Goal: Communication & Community: Answer question/provide support

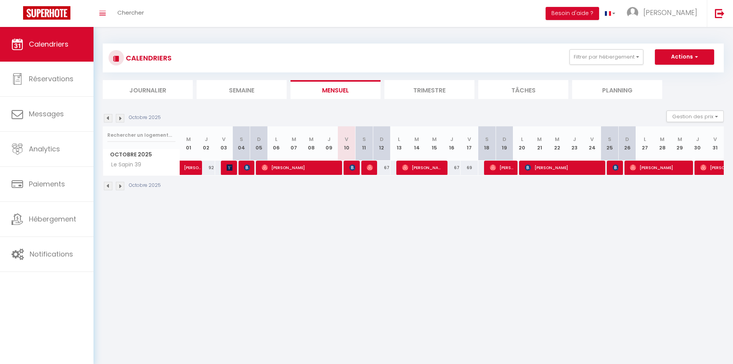
click at [346, 169] on div at bounding box center [353, 167] width 18 height 15
click at [352, 170] on span "[PERSON_NAME]" at bounding box center [352, 167] width 6 height 15
select select "OK"
select select "KO"
select select "0"
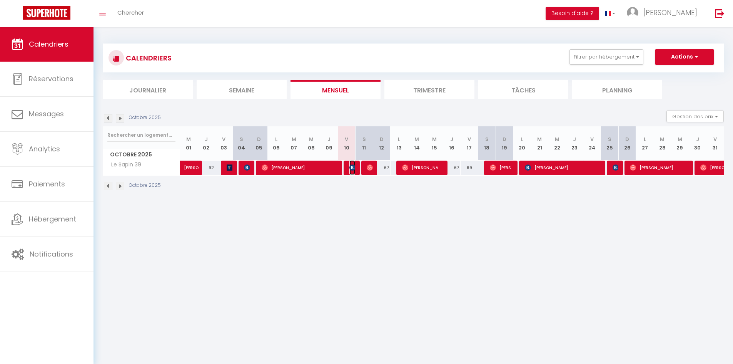
select select "0"
select select "1"
select select
select select "52406"
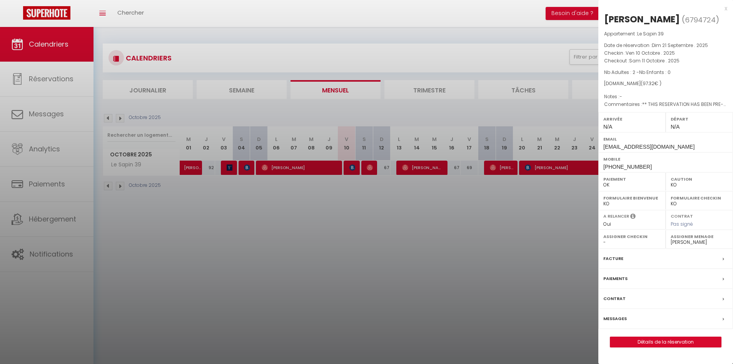
click at [378, 190] on div at bounding box center [366, 182] width 733 height 364
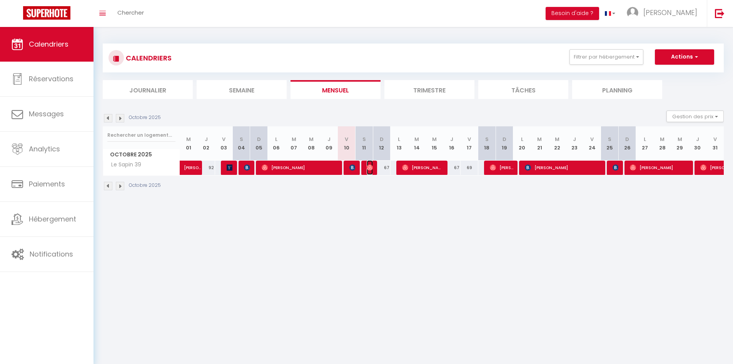
click at [369, 165] on img at bounding box center [370, 167] width 6 height 6
select select "OK"
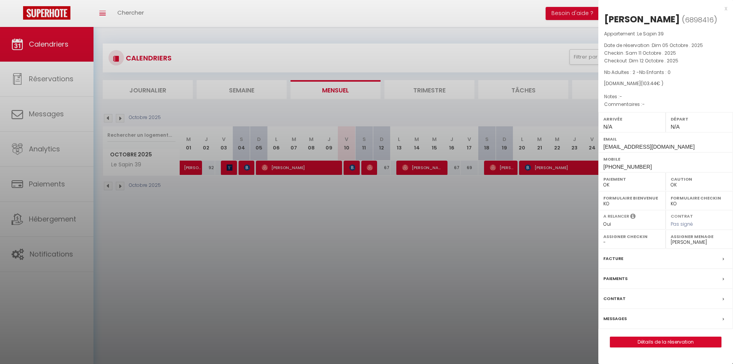
click at [400, 188] on div at bounding box center [366, 182] width 733 height 364
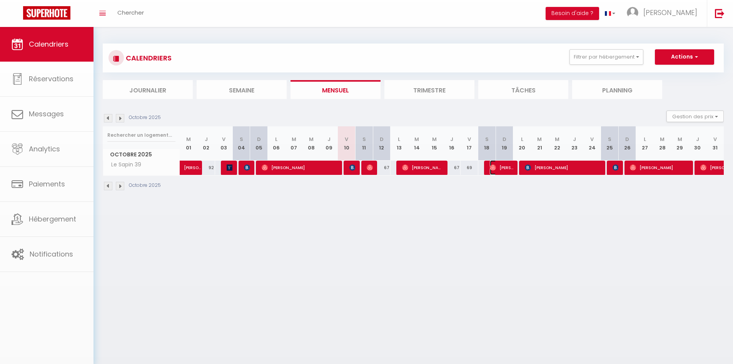
click at [510, 166] on span "[PERSON_NAME]" at bounding box center [501, 167] width 23 height 15
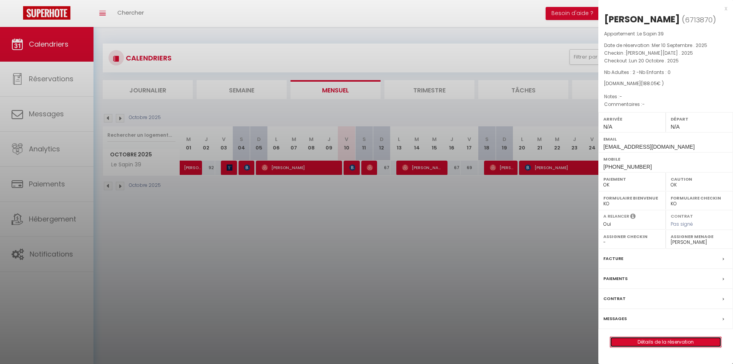
click at [673, 341] on link "Détails de la réservation" at bounding box center [665, 342] width 111 height 10
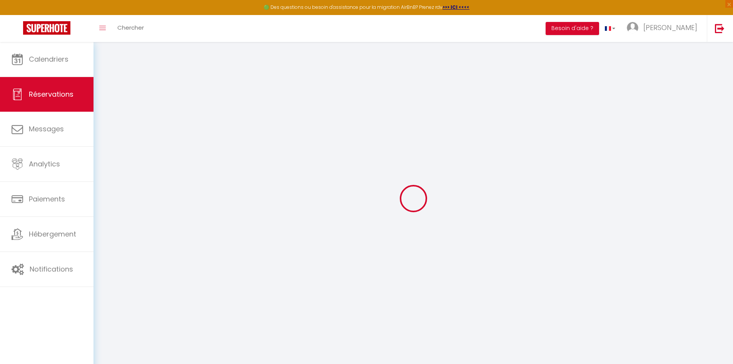
type input "[PERSON_NAME]"
type input "Rivalland"
type input "[EMAIL_ADDRESS][DOMAIN_NAME]"
type input "[PHONE_NUMBER]"
select select
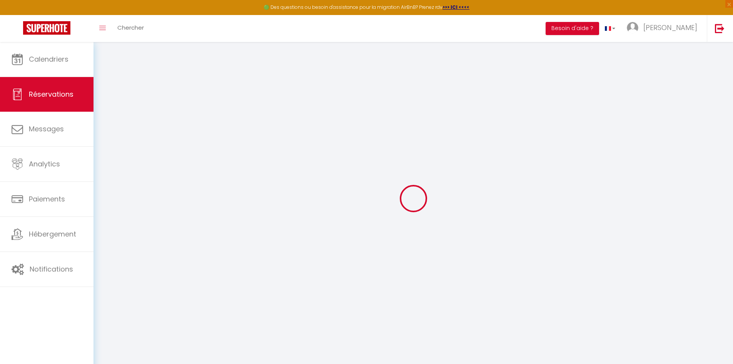
type input "32.94"
select select "76736"
select select "1"
select select
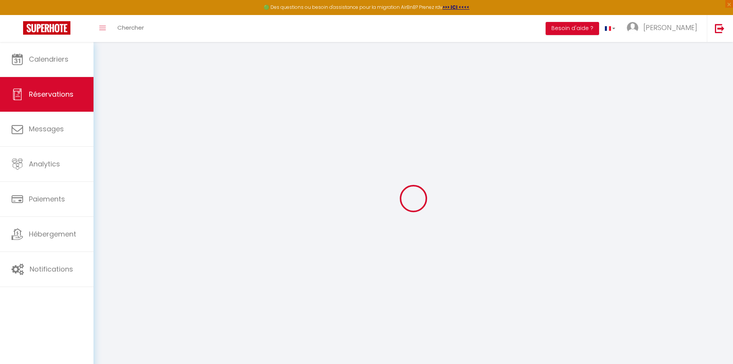
type input "2"
select select "12"
select select
type input "153"
checkbox input "false"
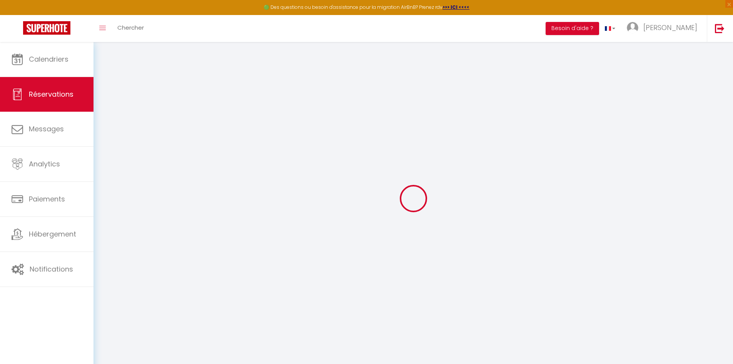
type input "0"
select select "1"
type input "0"
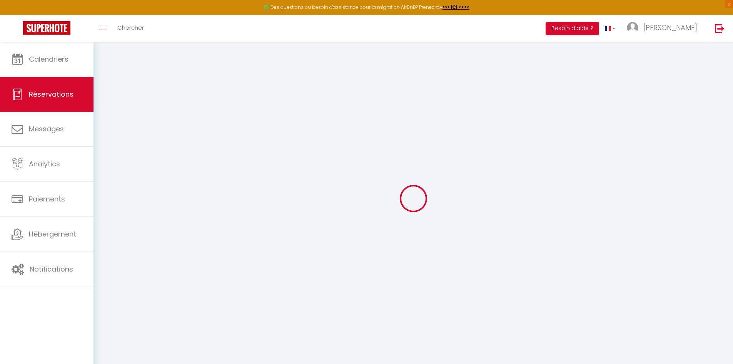
select select
select select "15"
checkbox input "false"
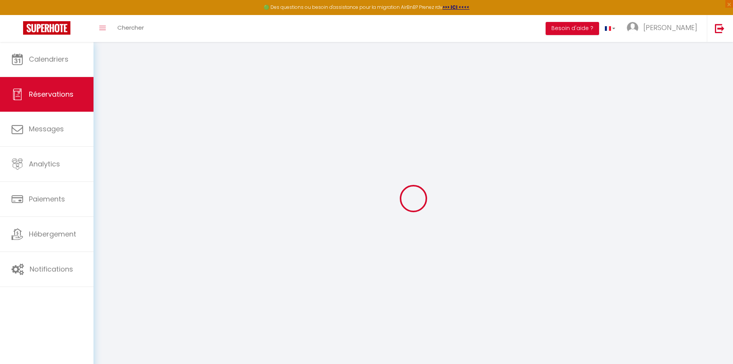
select select
checkbox input "false"
select select
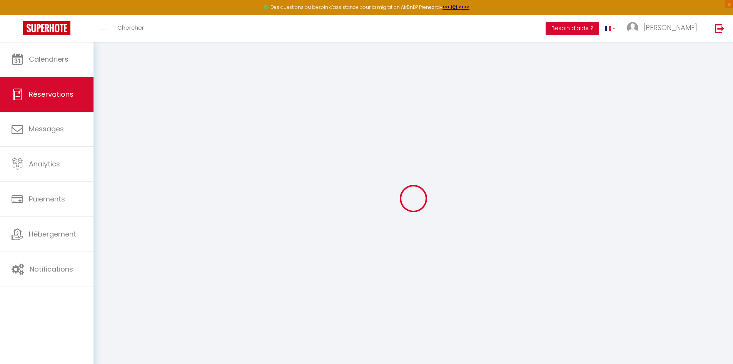
select select
checkbox input "false"
select select
type input "30"
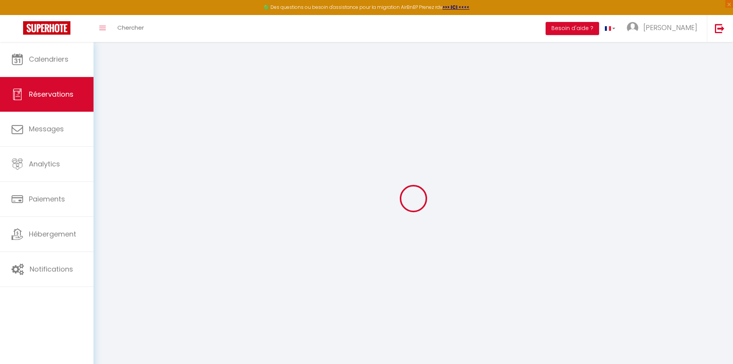
type input "5.05"
select select
checkbox input "false"
select select
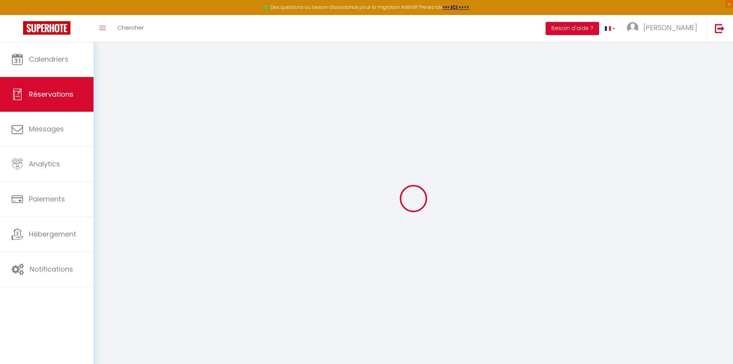
checkbox input "false"
select select
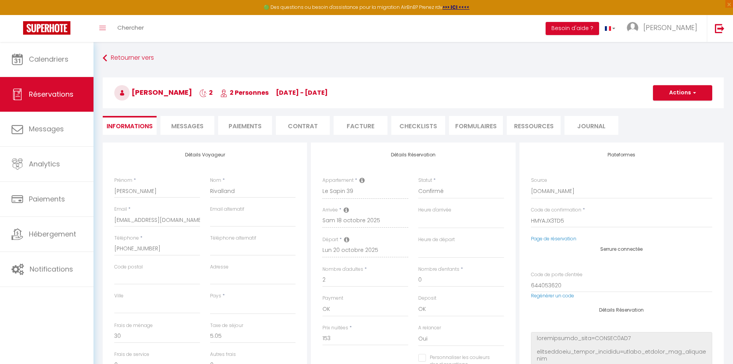
click at [171, 123] on span "Messages" at bounding box center [187, 126] width 32 height 9
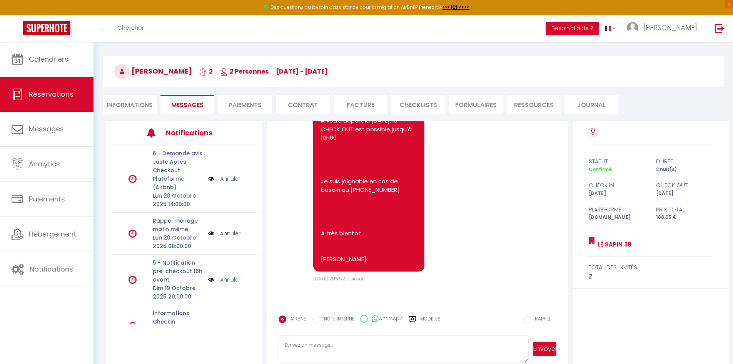
scroll to position [42, 0]
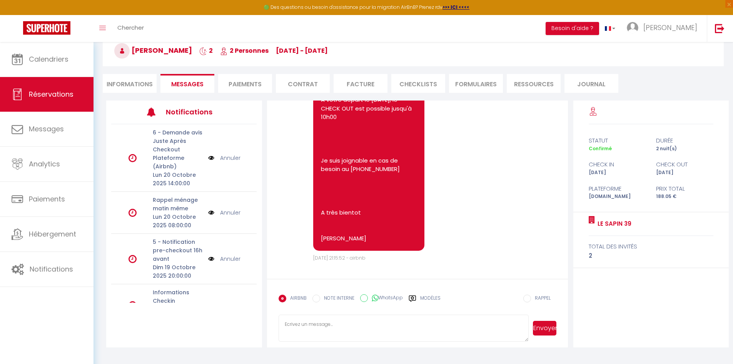
click at [432, 297] on label "Modèles" at bounding box center [430, 300] width 20 height 13
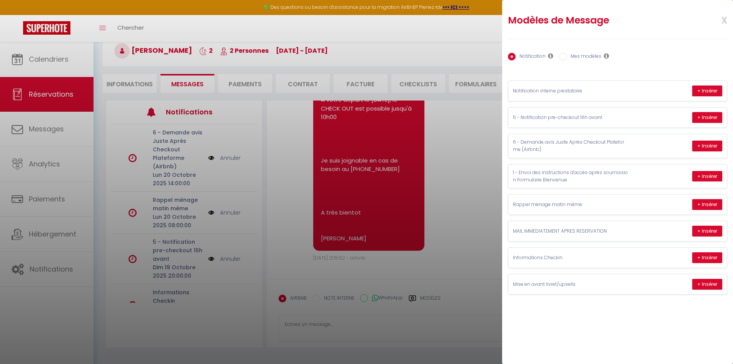
click at [563, 55] on input "Mes modèles" at bounding box center [563, 57] width 8 height 8
radio input "true"
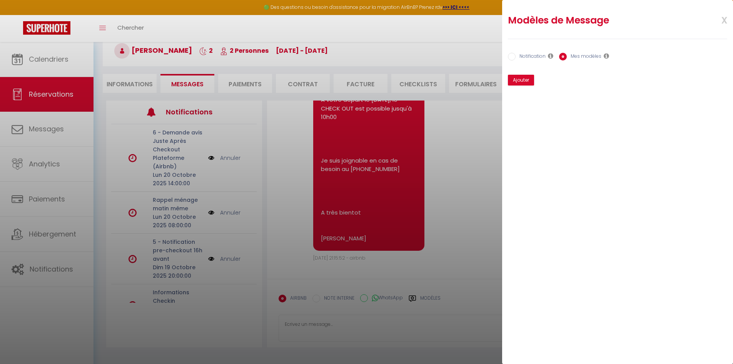
click at [509, 55] on input "Notification" at bounding box center [512, 57] width 8 height 8
radio input "true"
radio input "false"
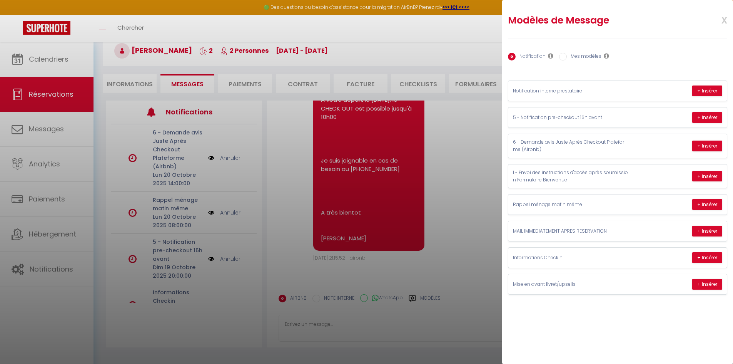
click at [43, 266] on div at bounding box center [366, 182] width 733 height 364
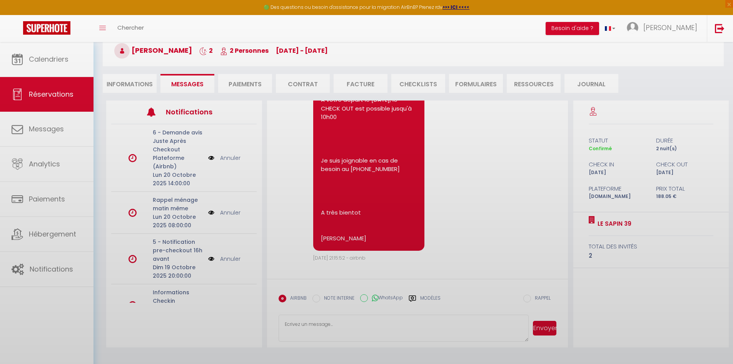
click at [38, 270] on div at bounding box center [366, 182] width 733 height 364
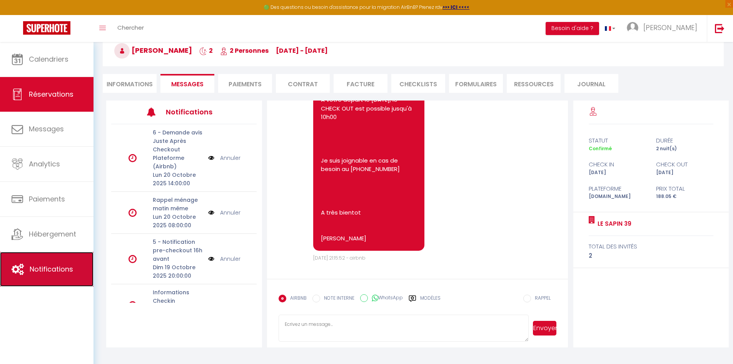
click at [49, 270] on span "Notifications" at bounding box center [51, 269] width 43 height 10
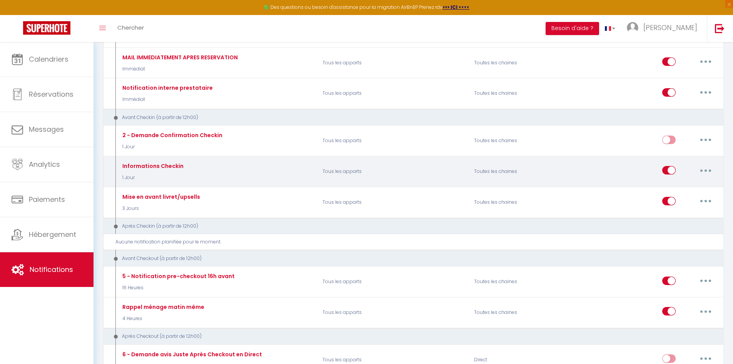
scroll to position [115, 0]
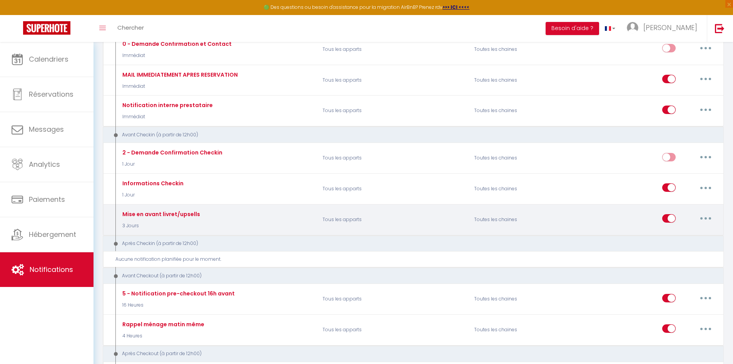
click at [709, 218] on button "button" at bounding box center [706, 218] width 22 height 12
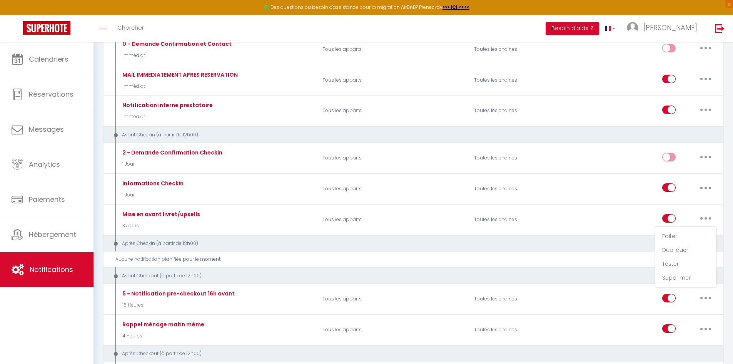
click at [462, 237] on div "Après Checkin (à partir de 12h00)" at bounding box center [413, 243] width 621 height 17
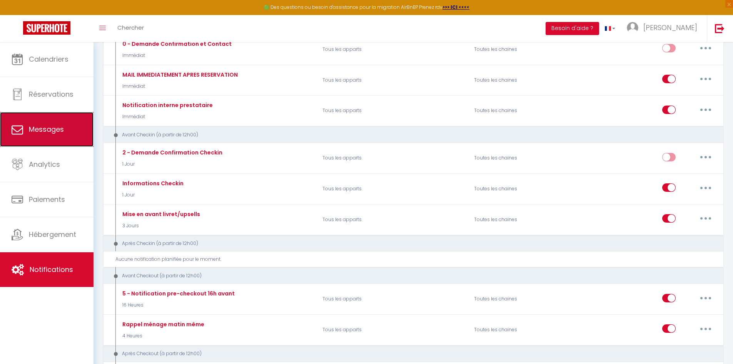
click at [68, 133] on link "Messages" at bounding box center [46, 129] width 93 height 35
select select "message"
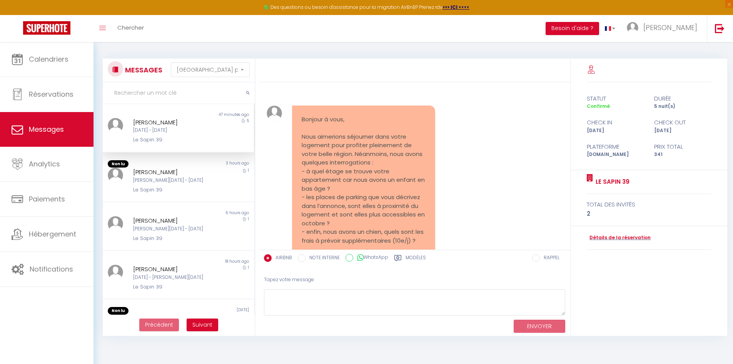
scroll to position [5282, 0]
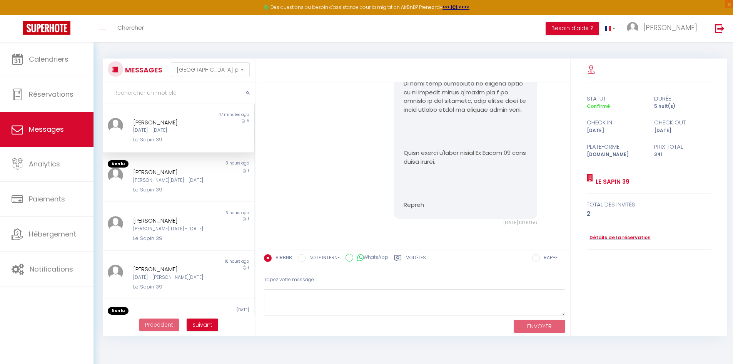
click at [415, 256] on label "Modèles" at bounding box center [415, 259] width 20 height 10
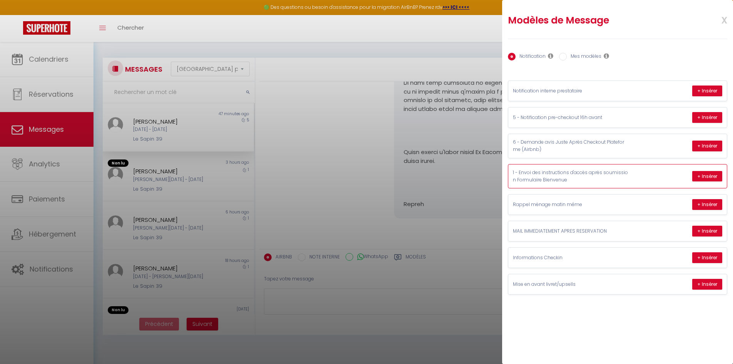
scroll to position [0, 0]
click at [560, 58] on input "Mes modèles" at bounding box center [563, 57] width 8 height 8
radio input "true"
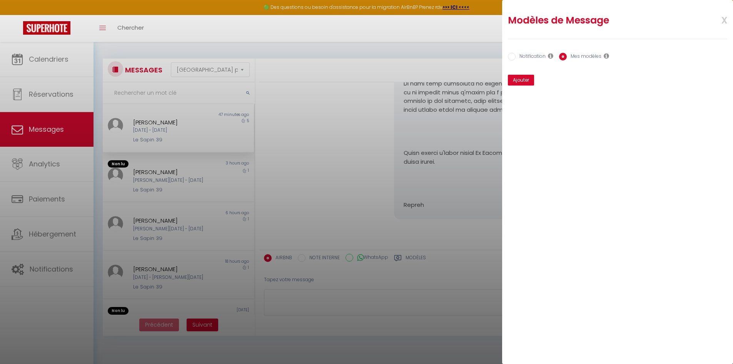
click at [521, 55] on label "Notification" at bounding box center [530, 57] width 30 height 8
click at [515, 55] on input "Notification" at bounding box center [512, 57] width 8 height 8
radio input "true"
radio input "false"
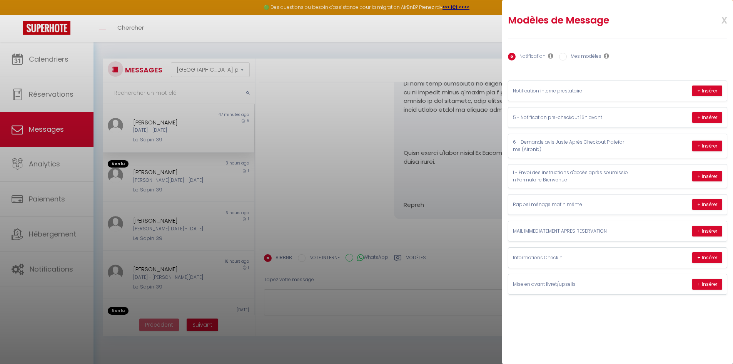
click at [551, 55] on icon at bounding box center [550, 56] width 5 height 6
click at [664, 62] on div "Notification Mes modèles" at bounding box center [617, 57] width 219 height 16
click at [709, 285] on button "+ Insérer" at bounding box center [707, 284] width 30 height 11
type textarea "Bonjour [PERSON_NAME] 👋 Votre arrivée approche, et on a hâte de vous accueillir…"
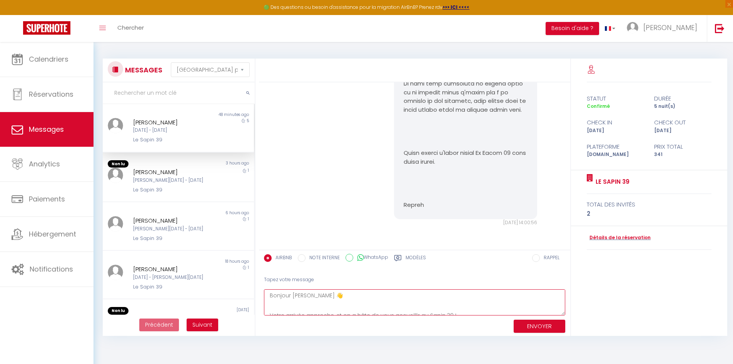
click at [366, 300] on textarea "Bonjour [PERSON_NAME] 👋 Votre arrivée approche, et on a hâte de vous accueillir…" at bounding box center [414, 302] width 301 height 27
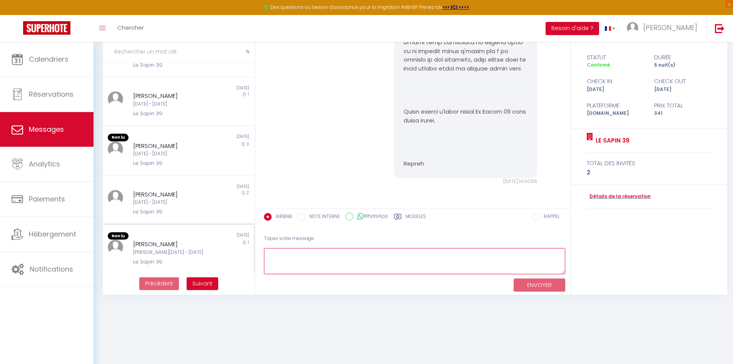
scroll to position [42, 0]
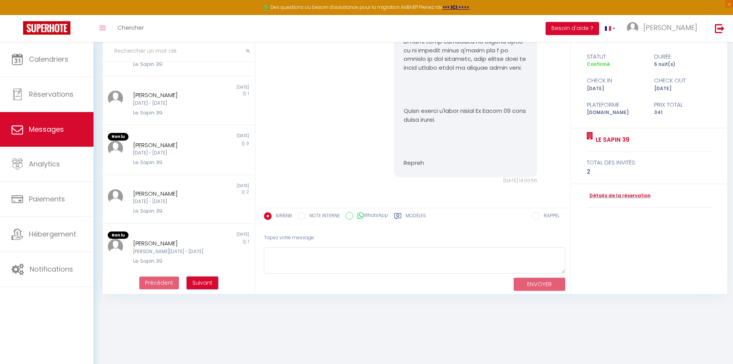
click at [204, 282] on span "Suivant" at bounding box center [202, 283] width 20 height 8
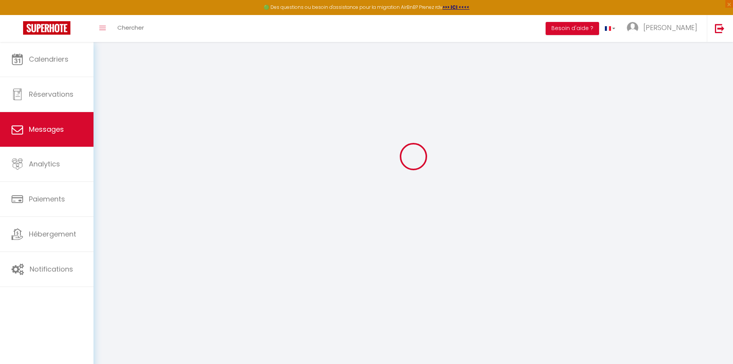
scroll to position [2606, 0]
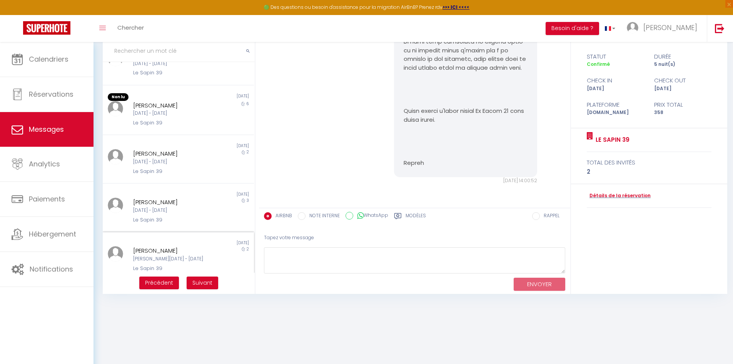
click at [173, 246] on div "[PERSON_NAME]" at bounding box center [172, 250] width 78 height 9
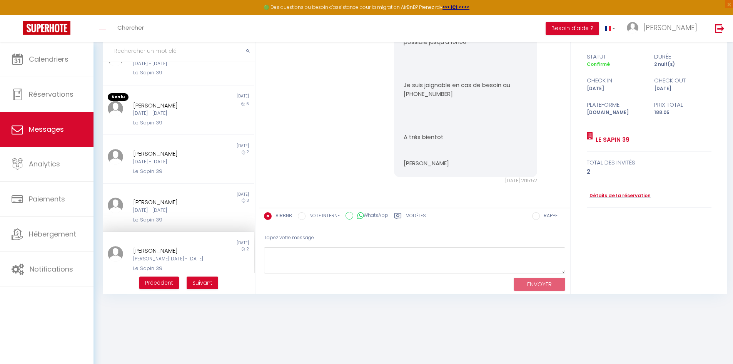
scroll to position [434, 0]
click at [411, 214] on label "Modèles" at bounding box center [415, 217] width 20 height 10
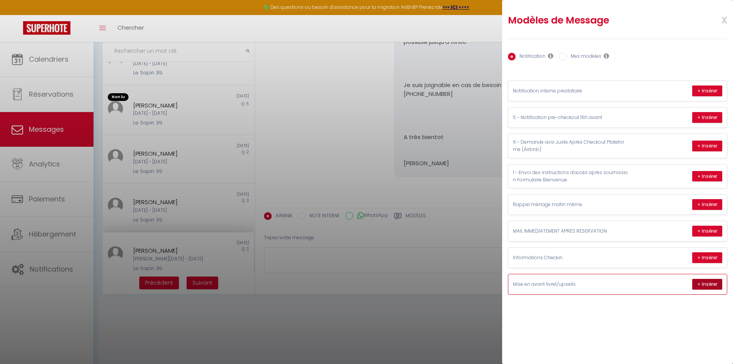
click at [697, 285] on button "+ Insérer" at bounding box center [707, 284] width 30 height 11
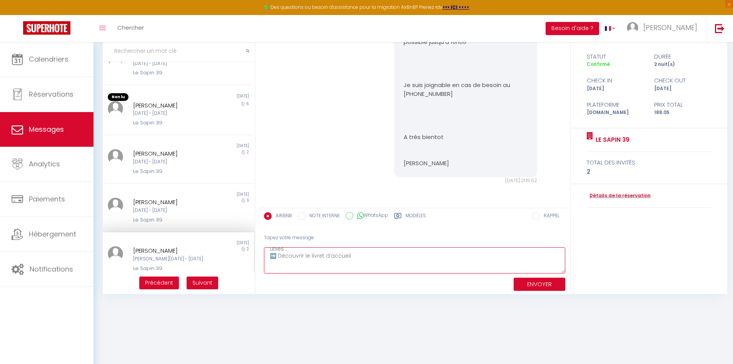
scroll to position [31, 0]
click at [300, 263] on textarea "Bonjour [PERSON_NAME] 👋 Votre arrivée approche, et on a hâte de vous accueillir…" at bounding box center [414, 260] width 301 height 27
click at [350, 263] on textarea "Bonjour [PERSON_NAME] 👋 Votre arrivée approche, et on a hâte de vous accueillir…" at bounding box center [414, 260] width 301 height 27
click at [372, 263] on textarea "Bonjour [PERSON_NAME] 👋 Votre arrivée approche, et on a hâte de vous accueillir…" at bounding box center [414, 260] width 301 height 27
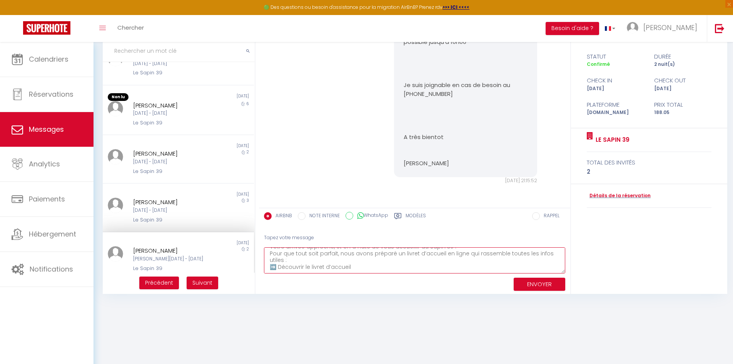
drag, startPoint x: 356, startPoint y: 265, endPoint x: 294, endPoint y: 258, distance: 61.9
click at [294, 258] on textarea "Bonjour [PERSON_NAME] 👋 Votre arrivée approche, et on a hâte de vous accueillir…" at bounding box center [414, 260] width 301 height 27
click at [344, 257] on textarea "Bonjour [PERSON_NAME] 👋 Votre arrivée approche, et on a hâte de vous accueillir…" at bounding box center [414, 260] width 301 height 27
click at [354, 253] on textarea "Bonjour [PERSON_NAME] 👋 Votre arrivée approche, et on a hâte de vous accueillir…" at bounding box center [414, 260] width 301 height 27
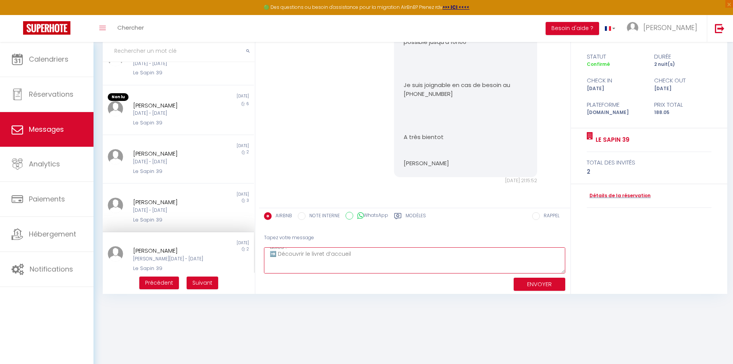
drag, startPoint x: 279, startPoint y: 255, endPoint x: 355, endPoint y: 255, distance: 76.6
click at [355, 255] on textarea "Bonjour [PERSON_NAME] 👋 Votre arrivée approche, et on a hâte de vous accueillir…" at bounding box center [414, 260] width 301 height 27
paste textarea "[URL][DOMAIN_NAME]"
click at [299, 260] on textarea "Bonjour [PERSON_NAME] 👋 Votre arrivée approche, et on a hâte de vous accueillir…" at bounding box center [414, 260] width 301 height 27
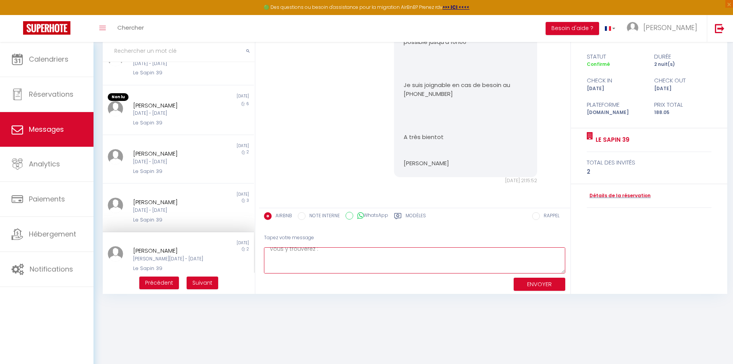
scroll to position [67, 0]
click at [307, 254] on textarea "Bonjour [PERSON_NAME] 👋 Votre arrivée approche, et on a hâte de vous accueillir…" at bounding box center [414, 260] width 301 height 27
click at [312, 262] on textarea "Bonjour [PERSON_NAME] 👋 Votre arrivée approche, et on a hâte de vous accueillir…" at bounding box center [414, 260] width 301 height 27
click at [301, 250] on textarea "Bonjour [PERSON_NAME] 👋 Votre arrivée approche, et on a hâte de vous accueillir…" at bounding box center [414, 260] width 301 height 27
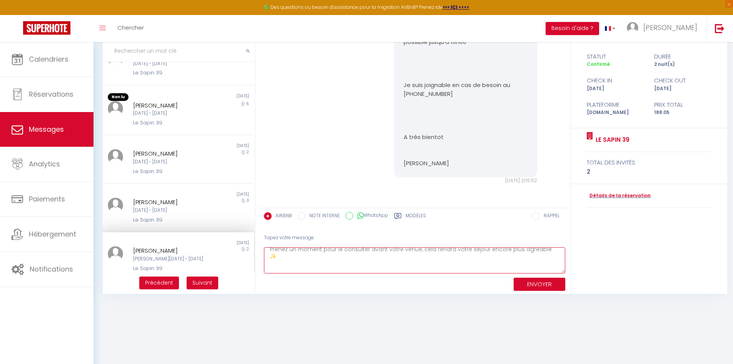
scroll to position [135, 0]
click at [297, 258] on textarea "Bonjour [PERSON_NAME] 👋 Votre arrivée approche, et on a hâte de vous accueillir…" at bounding box center [414, 260] width 301 height 27
type textarea "Bonjour [PERSON_NAME] 👋 Votre arrivée approche, et on a hâte de vous accueillir…"
click at [536, 282] on button "ENVOYER" at bounding box center [540, 283] width 52 height 13
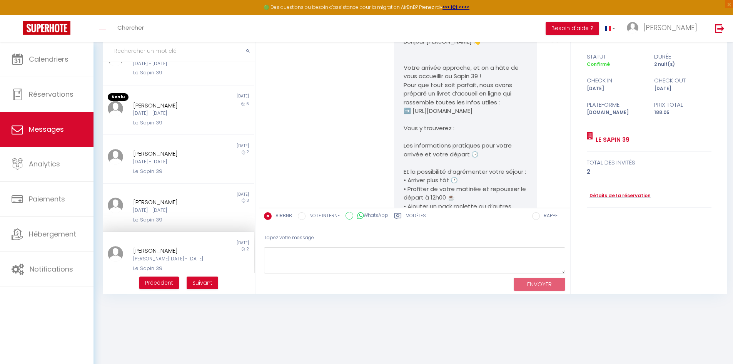
scroll to position [597, 0]
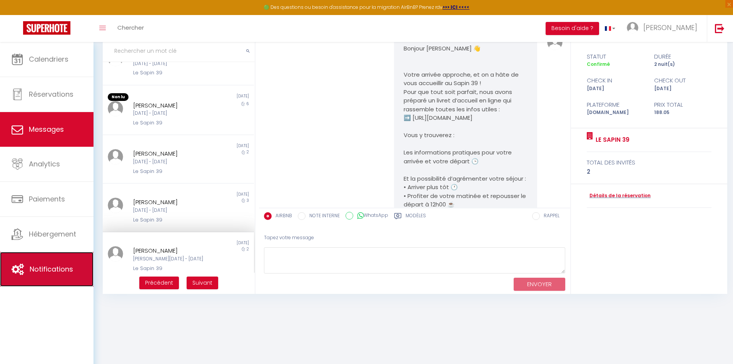
click at [56, 268] on span "Notifications" at bounding box center [51, 269] width 43 height 10
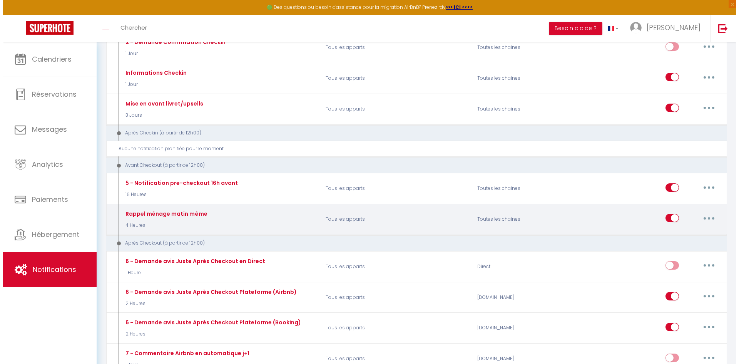
scroll to position [154, 0]
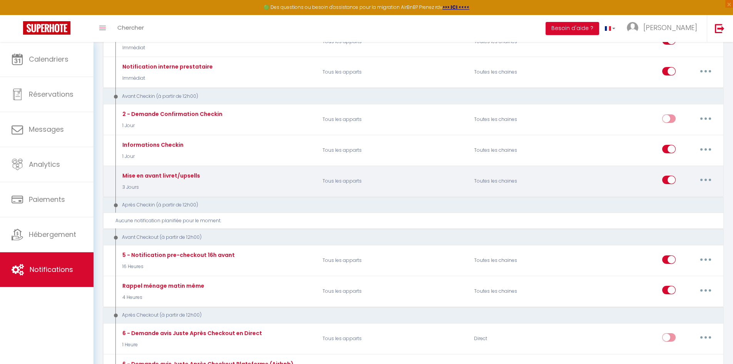
click at [713, 173] on button "button" at bounding box center [706, 179] width 22 height 12
click at [675, 197] on link "Editer" at bounding box center [685, 197] width 57 height 13
type input "Mise en avant livret/upsells"
select select "3 Jours"
select select
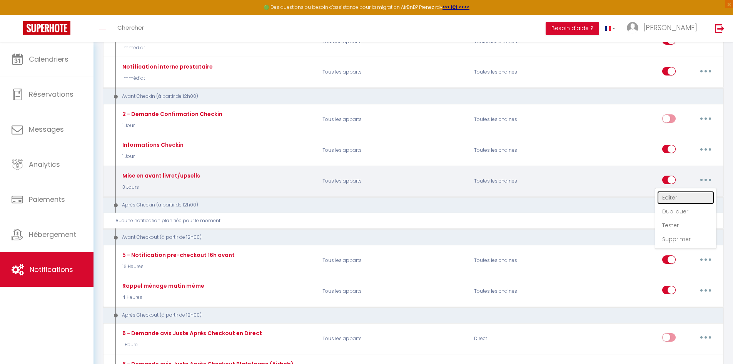
checkbox input "false"
radio input "true"
type input "Préparez votre séjour au Sapin 39 🌲"
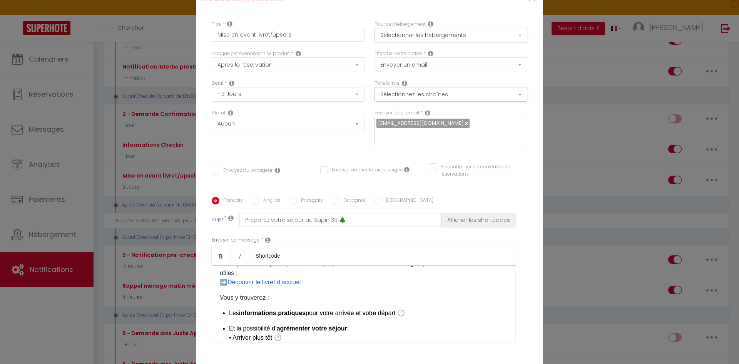
scroll to position [38, 0]
click at [323, 278] on p "Votre arrivée approche, et on a hâte de vous accueillir au Sapin 39 ! Pour que …" at bounding box center [364, 268] width 288 height 37
click at [274, 279] on link "Découvrir le livret d’accueil" at bounding box center [263, 282] width 73 height 7
drag, startPoint x: 322, startPoint y: 277, endPoint x: 227, endPoint y: 278, distance: 95.8
click at [227, 278] on p "Votre arrivée approche, et on a hâte de vous accueillir au Sapin 39 ! Pour que …" at bounding box center [364, 268] width 288 height 37
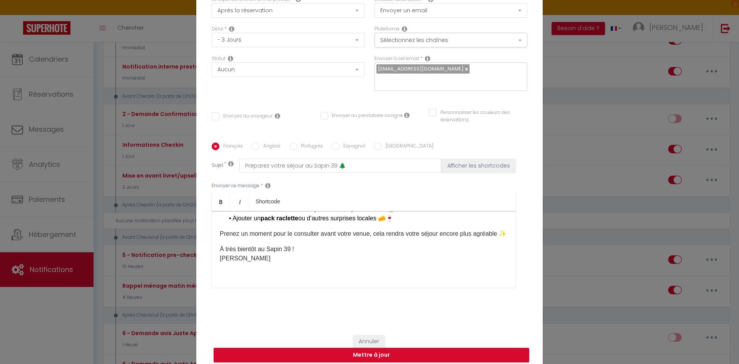
scroll to position [55, 0]
click at [397, 348] on button "Mettre à jour" at bounding box center [370, 354] width 315 height 15
checkbox input "false"
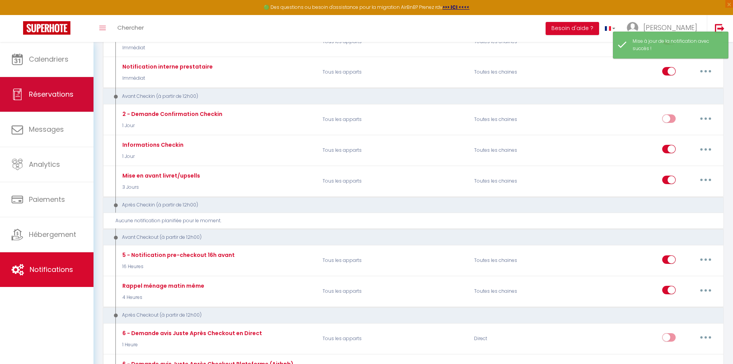
scroll to position [0, 0]
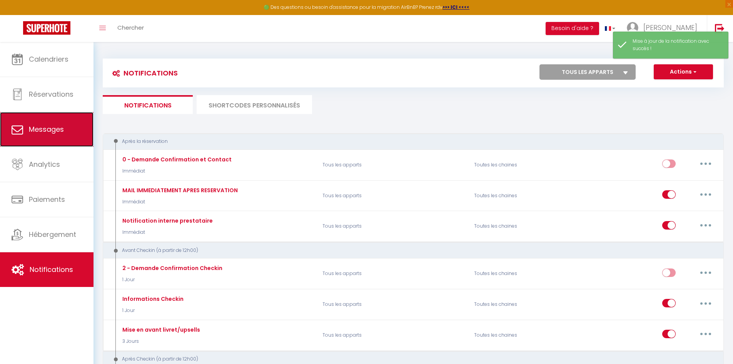
click at [56, 128] on span "Messages" at bounding box center [46, 129] width 35 height 10
select select "message"
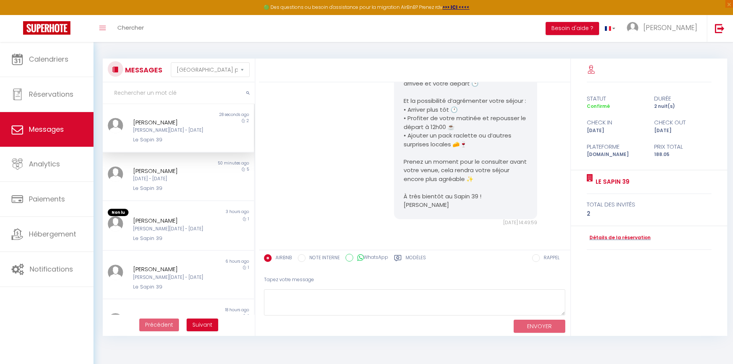
scroll to position [750, 0]
